Goal: Navigation & Orientation: Find specific page/section

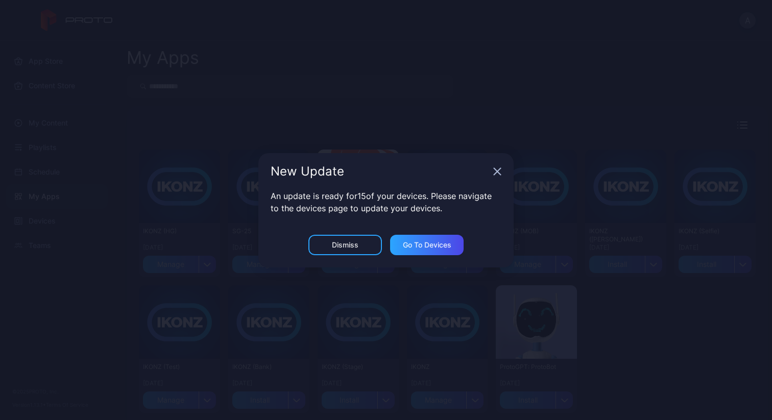
click at [494, 169] on icon "button" at bounding box center [497, 171] width 7 height 7
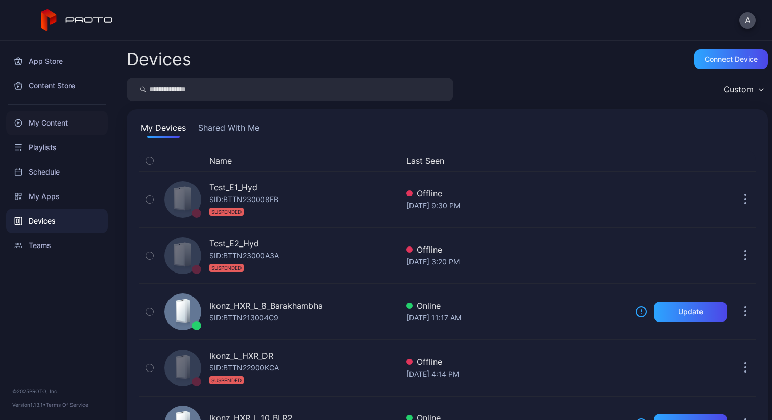
click at [65, 129] on div "My Content" at bounding box center [57, 123] width 102 height 25
